Goal: Find specific page/section: Find specific page/section

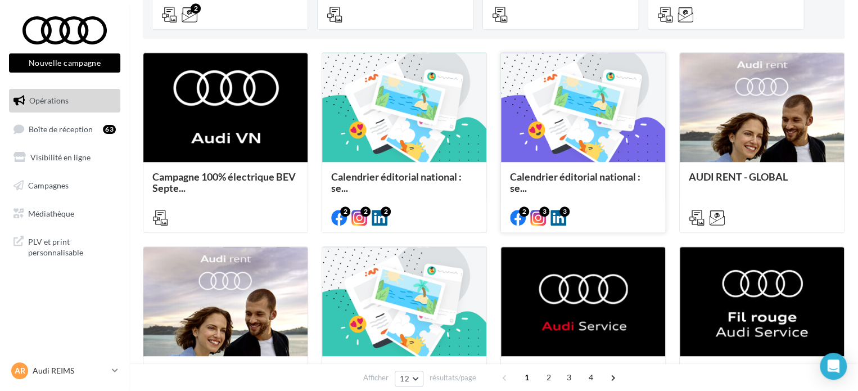
scroll to position [281, 0]
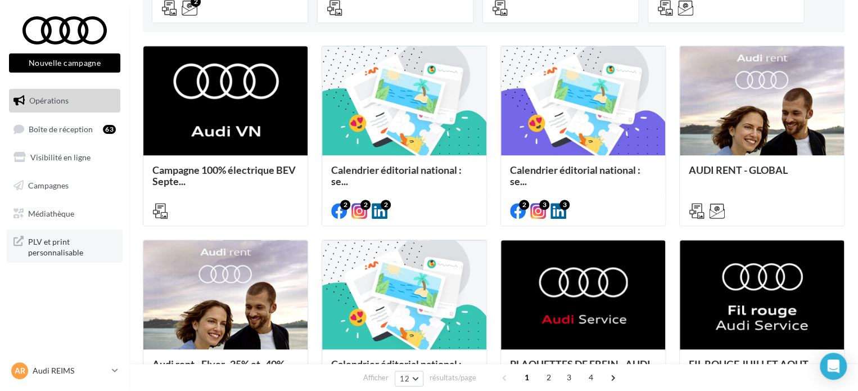
click at [58, 260] on link "PLV et print personnalisable" at bounding box center [65, 245] width 116 height 33
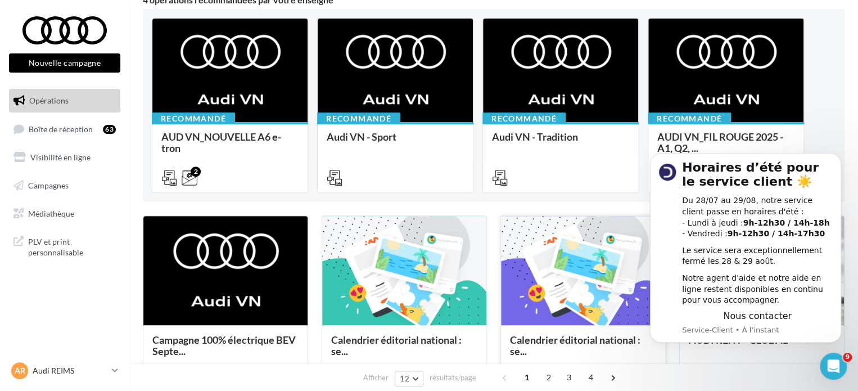
scroll to position [0, 0]
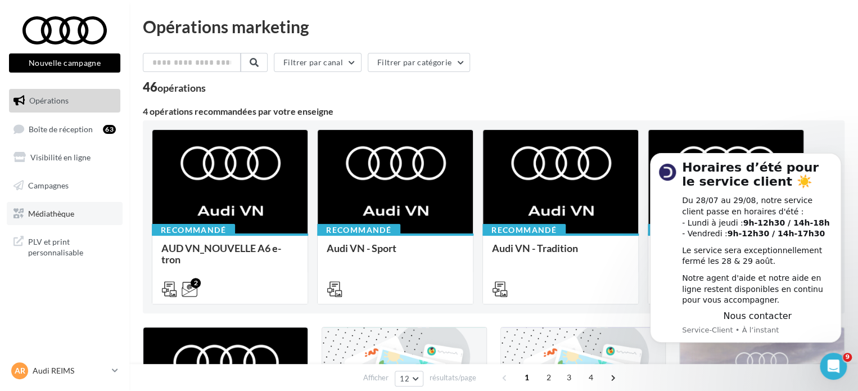
click at [79, 209] on link "Médiathèque" at bounding box center [65, 214] width 116 height 24
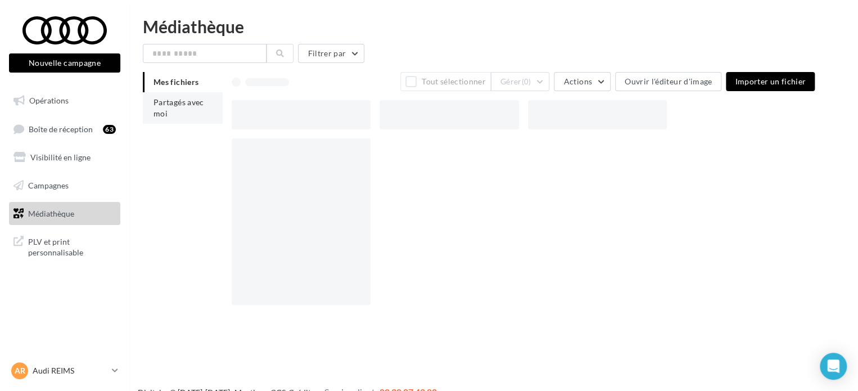
click at [198, 103] on span "Partagés avec moi" at bounding box center [178, 107] width 51 height 21
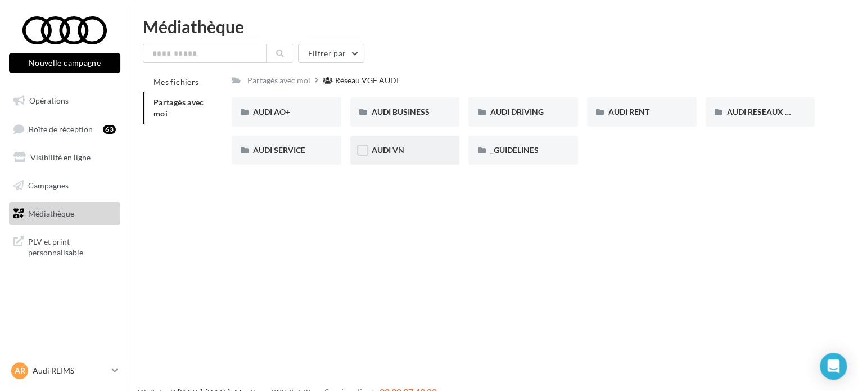
click at [409, 150] on div "AUDI VN" at bounding box center [405, 149] width 67 height 11
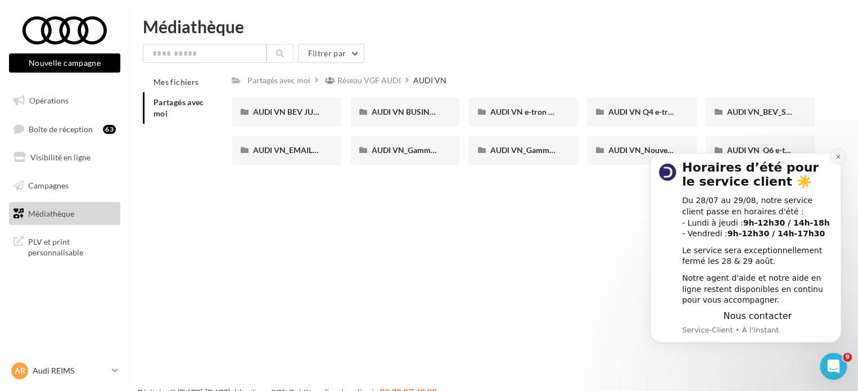
click at [837, 157] on icon "Dismiss notification" at bounding box center [837, 157] width 4 height 4
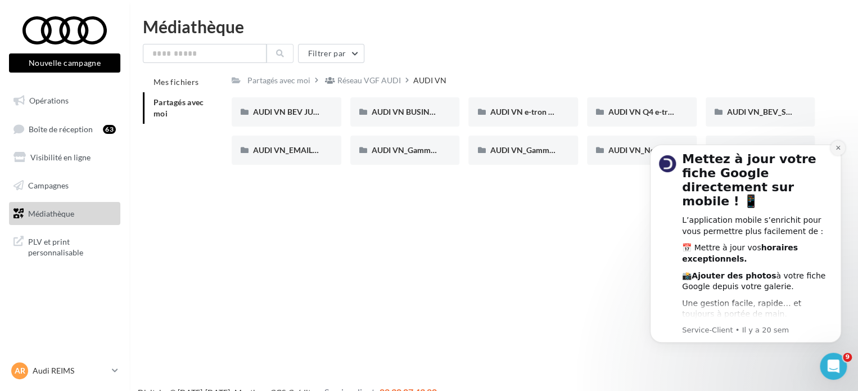
click at [834, 148] on button "Dismiss notification" at bounding box center [837, 148] width 15 height 15
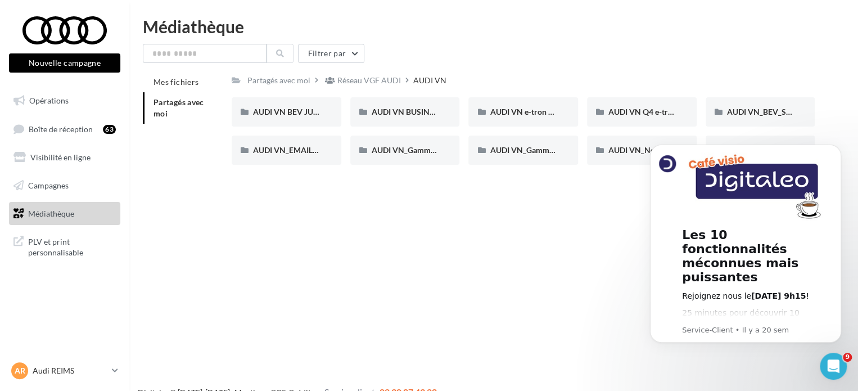
click at [834, 148] on button "Dismiss notification" at bounding box center [838, 148] width 12 height 12
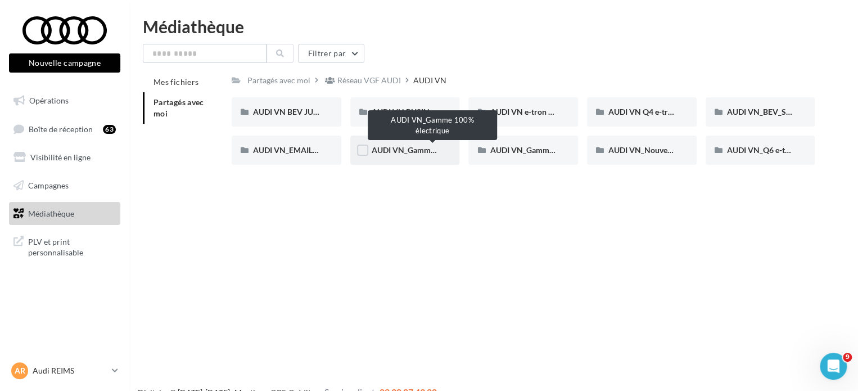
click at [419, 147] on span "AUDI VN_Gamme 100% électrique" at bounding box center [432, 150] width 121 height 10
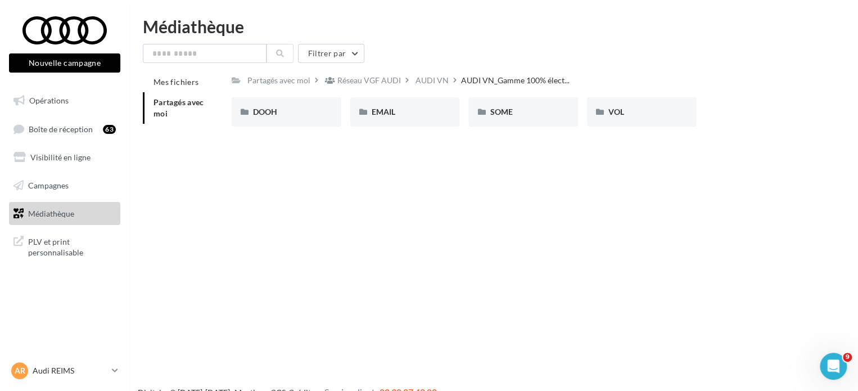
click at [430, 80] on div "AUDI VN" at bounding box center [431, 80] width 33 height 11
